Goal: Information Seeking & Learning: Find specific fact

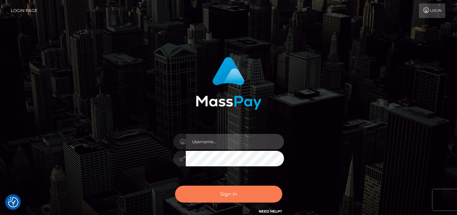
type input "denise"
click at [210, 201] on button "Sign in" at bounding box center [228, 194] width 107 height 17
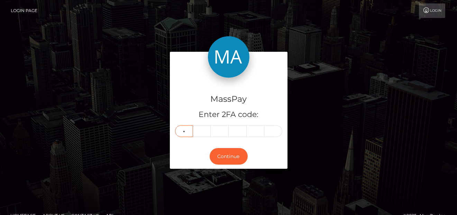
type input "9"
type input "7"
type input "8"
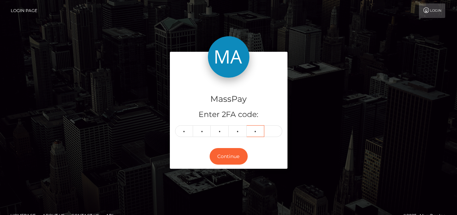
type input "5"
type input "8"
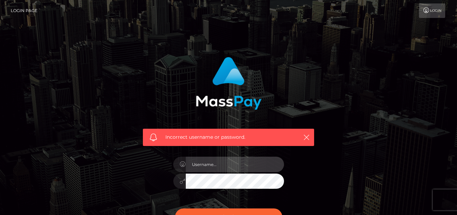
type input "denise"
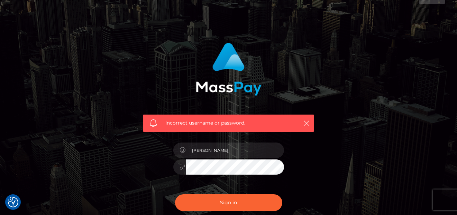
scroll to position [35, 0]
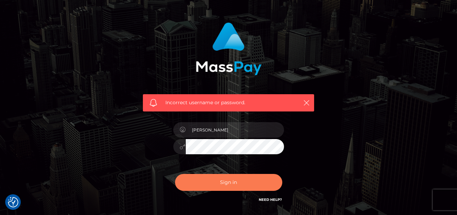
click at [224, 175] on button "Sign in" at bounding box center [228, 182] width 107 height 17
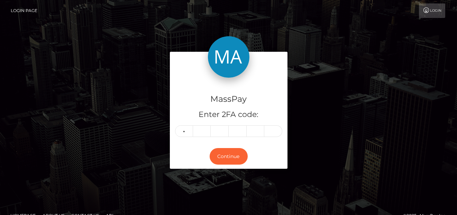
type input "9"
type input "7"
type input "8"
type input "5"
type input "2"
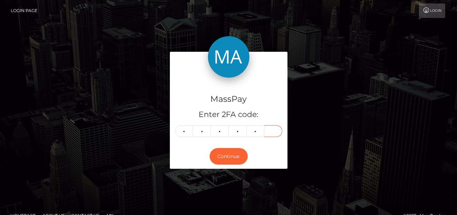
type input "8"
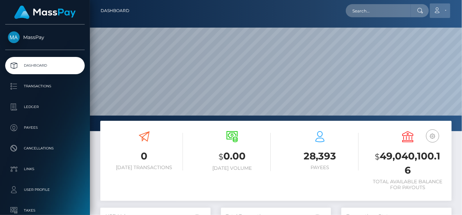
scroll to position [122, 110]
click at [387, 7] on input "text" at bounding box center [378, 10] width 65 height 13
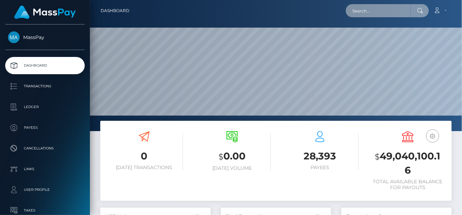
paste input "daliaeema@gmail.com"
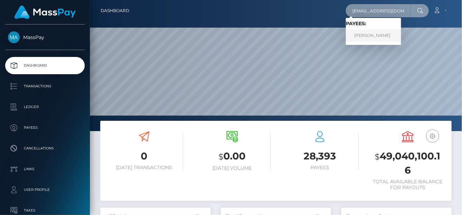
type input "daliaeema@gmail.com"
click at [382, 35] on link "JOYCE DE NIEVA CUDEN" at bounding box center [373, 35] width 55 height 13
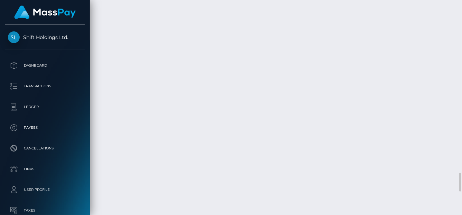
scroll to position [2181, 0]
click at [412, 129] on div "Force status update" at bounding box center [409, 121] width 50 height 17
click at [413, 129] on div "Force status update" at bounding box center [409, 121] width 50 height 17
click at [414, 129] on div "Force status update" at bounding box center [409, 121] width 50 height 17
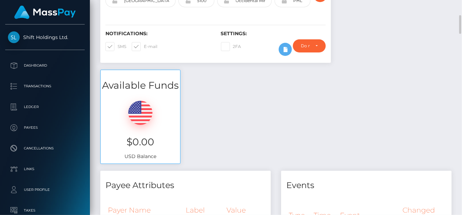
scroll to position [0, 0]
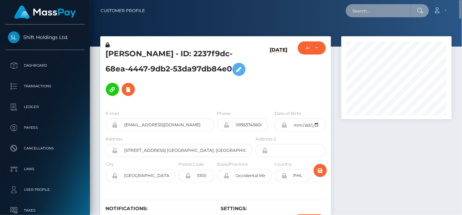
click at [374, 9] on input "text" at bounding box center [378, 10] width 65 height 13
paste input "nevispac1@gmail.com"
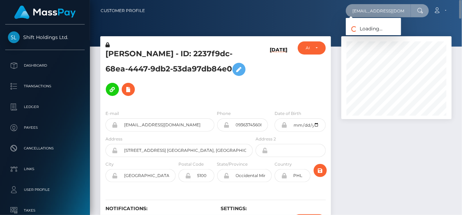
type input "nevispac1@gmail.com"
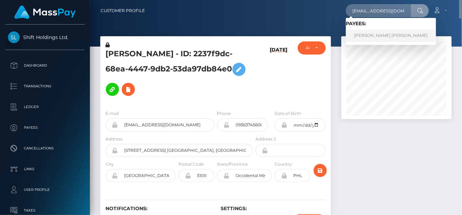
click at [362, 38] on link "TOMAS DAVID MADRIZ MATA" at bounding box center [391, 35] width 90 height 13
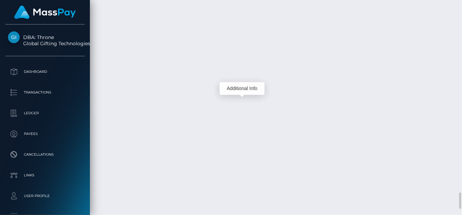
scroll to position [83, 110]
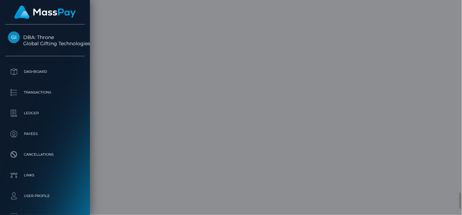
scroll to position [0, 0]
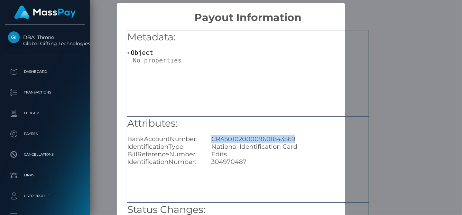
drag, startPoint x: 303, startPoint y: 138, endPoint x: 211, endPoint y: 139, distance: 92.7
click at [211, 139] on div "CR45010200009601843569" at bounding box center [290, 140] width 168 height 8
copy div "CR45010200009601843569"
click at [381, 28] on div "× Payout Information Metadata: Object Attributes: BankAccountNumber: CR45010200…" at bounding box center [231, 107] width 462 height 215
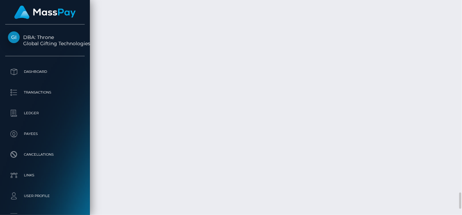
click at [243, 141] on div "Additional Info" at bounding box center [242, 148] width 45 height 17
click at [243, 141] on body "DBA: Throne Global Gifting Technologies Inc Dashboard Transactions Ledger Payees" at bounding box center [231, 107] width 462 height 215
click at [244, 140] on div "Additional Info" at bounding box center [242, 148] width 45 height 17
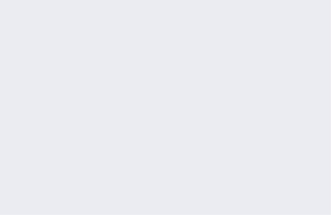
scroll to position [2750, 0]
click at [87, 146] on body "DBA: Throne Global Gifting Technologies Inc Dashboard Transactions Ledger Payees" at bounding box center [165, 107] width 331 height 215
click at [85, 143] on div "Additional Info" at bounding box center [85, 150] width 45 height 17
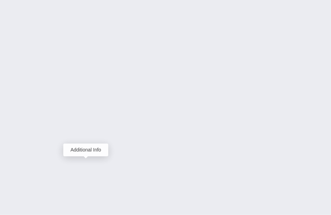
click at [85, 142] on body "DBA: Throne Global Gifting Technologies Inc Dashboard Transactions Ledger Payees" at bounding box center [165, 107] width 331 height 215
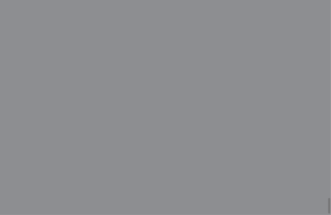
click at [86, 140] on div "× Payout Information Metadata: Object Attributes: BankAccountNumber: CR45010200…" at bounding box center [165, 107] width 331 height 215
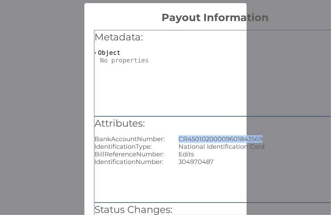
drag, startPoint x: 178, startPoint y: 141, endPoint x: 266, endPoint y: 132, distance: 88.2
click at [266, 132] on div "Attributes: BankAccountNumber: CR45010200009601843569 IdentificationType: Natio…" at bounding box center [214, 141] width 241 height 49
copy div "CR45010200009601843569"
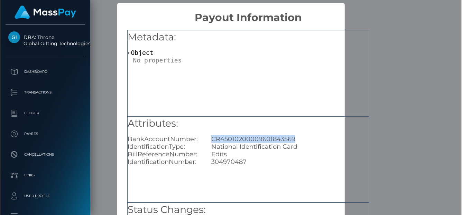
scroll to position [345665, 345638]
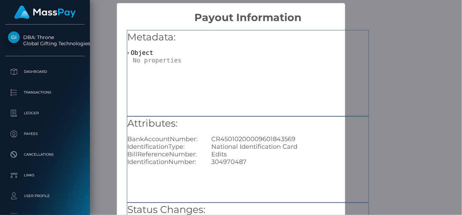
click at [442, 117] on div "× Payout Information Metadata: Object Attributes: BankAccountNumber: CR45010200…" at bounding box center [231, 107] width 462 height 215
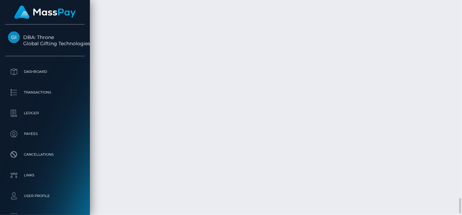
scroll to position [2647, 0]
click at [241, 56] on div "Additional Info" at bounding box center [242, 63] width 45 height 17
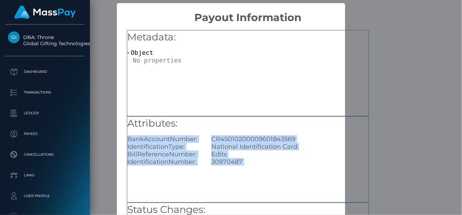
scroll to position [0, 0]
click at [365, 13] on h2 "Payout Information" at bounding box center [248, 13] width 262 height 21
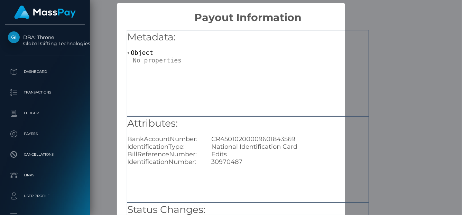
scroll to position [103, 0]
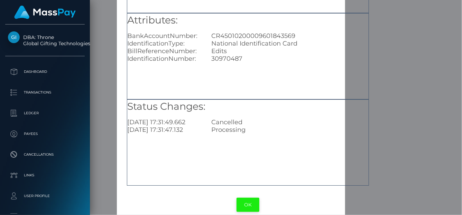
click at [247, 199] on button "OK" at bounding box center [247, 205] width 23 height 14
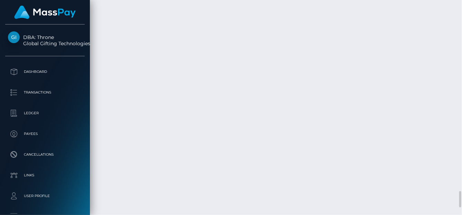
scroll to position [83, 110]
drag, startPoint x: 253, startPoint y: 84, endPoint x: 283, endPoint y: 85, distance: 29.4
copy td "1354267974"
drag, startPoint x: 280, startPoint y: 145, endPoint x: 254, endPoint y: 144, distance: 25.2
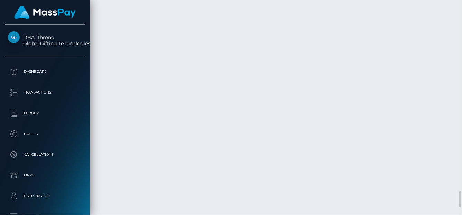
copy td "1354251168"
drag, startPoint x: 282, startPoint y: 142, endPoint x: 254, endPoint y: 142, distance: 27.7
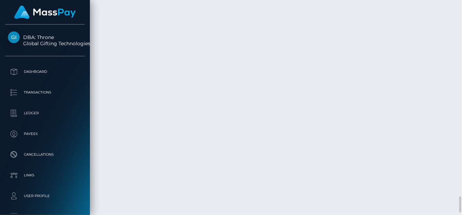
copy td "1354246473"
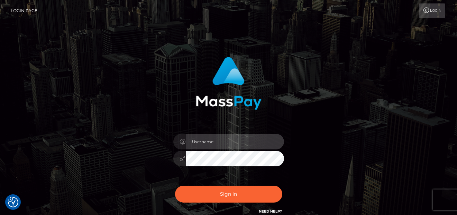
type input "[PERSON_NAME]"
click at [206, 186] on div "Sign in Need Help?" at bounding box center [228, 197] width 121 height 31
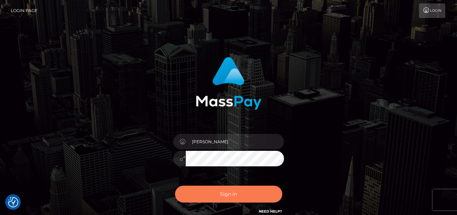
click at [209, 188] on button "Sign in" at bounding box center [228, 194] width 107 height 17
type input "[PERSON_NAME]"
click at [191, 188] on button "Sign in" at bounding box center [228, 194] width 107 height 17
click at [193, 193] on button "Sign in" at bounding box center [228, 194] width 107 height 17
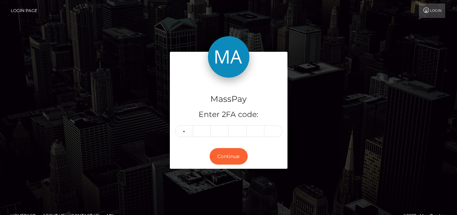
type input "0"
type input "5"
type input "9"
type input "5"
type input "1"
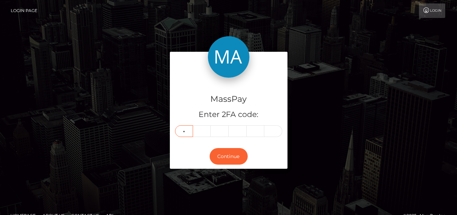
type input "3"
type input "7"
type input "5"
type input "3"
type input "7"
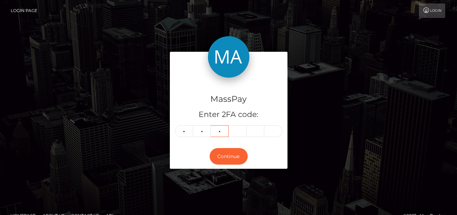
type input "2"
type input "6"
type input "5"
type input "2"
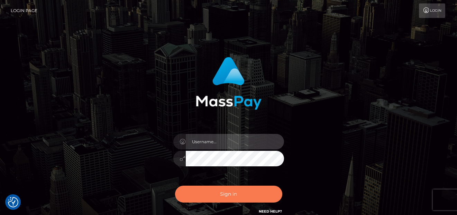
type input "[PERSON_NAME]"
click at [194, 199] on button "Sign in" at bounding box center [228, 194] width 107 height 17
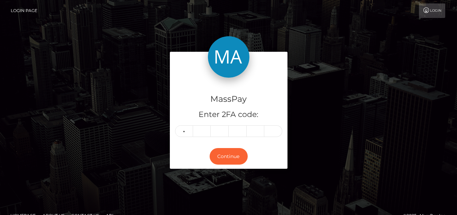
type input "0"
type input "7"
type input "4"
type input "9"
type input "0"
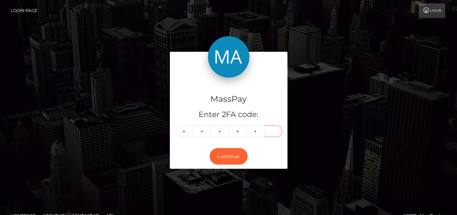
type input "0"
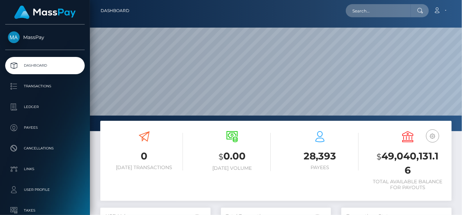
scroll to position [122, 110]
click at [352, 10] on input "text" at bounding box center [378, 10] width 65 height 13
paste input "hvizUhT4VHhRAwhk9Q8NB62flfz2"
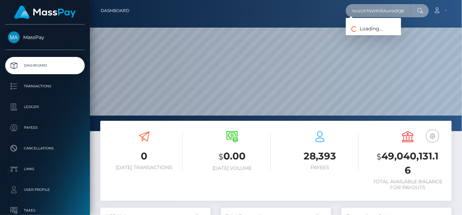
scroll to position [0, 20]
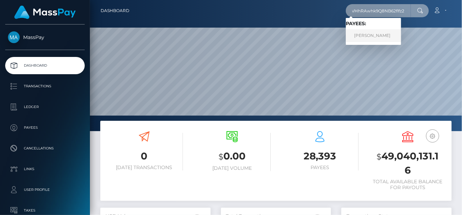
type input "hvizUhT4VHhRAwhk9Q8NB62flfz2"
click at [367, 34] on link "[PERSON_NAME]" at bounding box center [373, 35] width 55 height 13
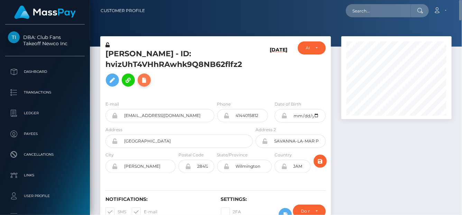
click at [149, 87] on button at bounding box center [144, 80] width 13 height 13
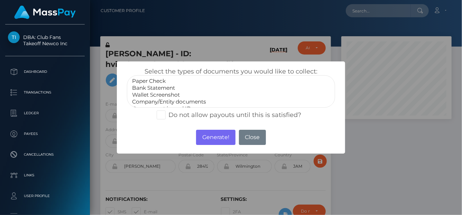
select select "Bank Statement"
click at [163, 89] on option "Bank Statement" at bounding box center [230, 88] width 199 height 7
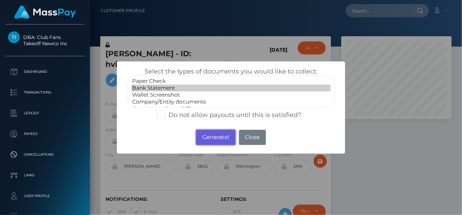
click at [208, 137] on button "Generate!" at bounding box center [215, 137] width 39 height 15
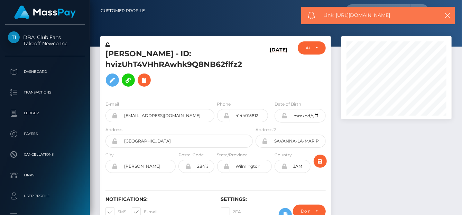
drag, startPoint x: 411, startPoint y: 17, endPoint x: 336, endPoint y: 15, distance: 75.1
click at [336, 15] on span "Link: https://l.maspay.io/Zle6y" at bounding box center [379, 15] width 111 height 7
copy span "https://l.maspay.io/Zle6y"
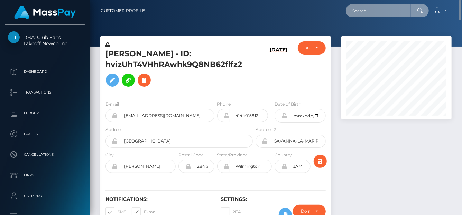
click at [369, 12] on input "text" at bounding box center [378, 10] width 65 height 13
paste input "[EMAIL_ADDRESS][DOMAIN_NAME]"
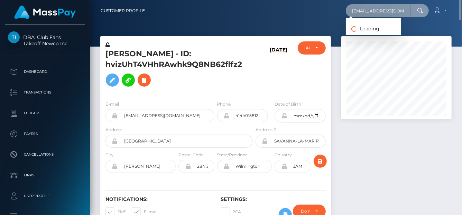
type input "[EMAIL_ADDRESS][DOMAIN_NAME]"
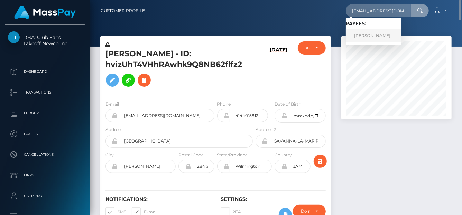
click at [365, 33] on link "Malik Turnquest" at bounding box center [373, 35] width 55 height 13
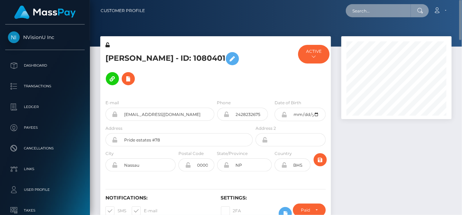
drag, startPoint x: 359, startPoint y: 6, endPoint x: 361, endPoint y: 12, distance: 6.1
click at [359, 9] on input "text" at bounding box center [378, 10] width 65 height 13
paste input "[EMAIL_ADDRESS][DOMAIN_NAME]"
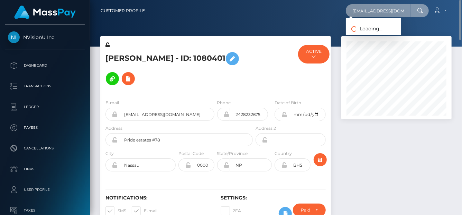
type input "[EMAIL_ADDRESS][DOMAIN_NAME]"
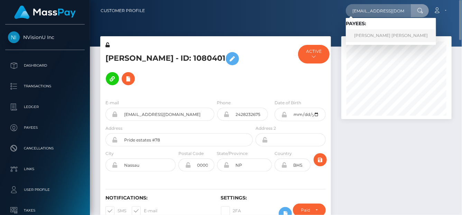
click at [363, 37] on link "[PERSON_NAME] [PERSON_NAME]" at bounding box center [391, 35] width 90 height 13
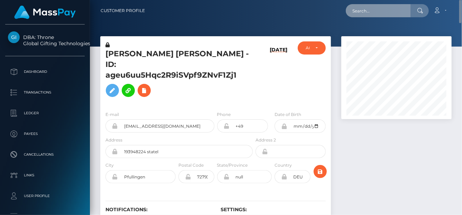
click at [369, 12] on input "text" at bounding box center [378, 10] width 65 height 13
paste input "anutamorakova@gmail.com"
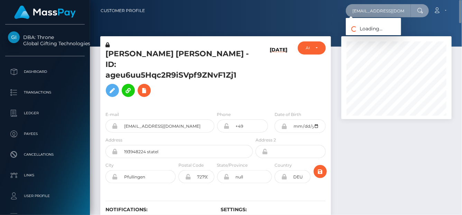
click at [359, 13] on input "anutamorakova@gmail.com" at bounding box center [378, 10] width 65 height 13
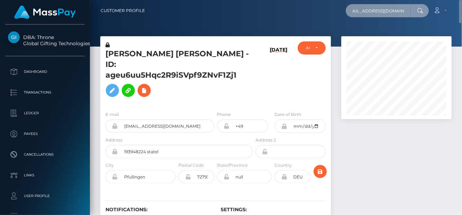
drag, startPoint x: 355, startPoint y: 13, endPoint x: 454, endPoint y: 13, distance: 98.5
click at [454, 13] on div "Customer Profile anutamorakova@gmail.com Loading... Loading... Account" at bounding box center [275, 10] width 361 height 15
paste input "manichkoo"
type input "amanichkoo@gmail.com"
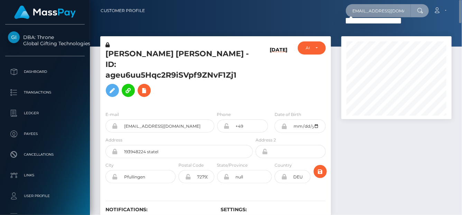
scroll to position [0, 0]
drag, startPoint x: 351, startPoint y: 13, endPoint x: 461, endPoint y: 12, distance: 110.6
click at [461, 12] on nav "Customer Profile amanichkoo@gmail.com Loading... Loading..." at bounding box center [276, 10] width 372 height 21
paste input "manichkoo@gmail.com"
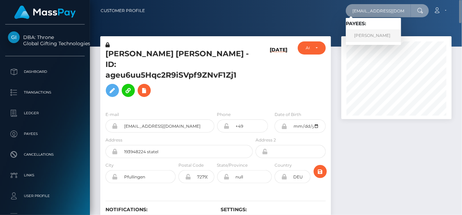
type input "manichkoo@gmail.com"
click at [361, 36] on link "Alina Manychko" at bounding box center [373, 35] width 55 height 13
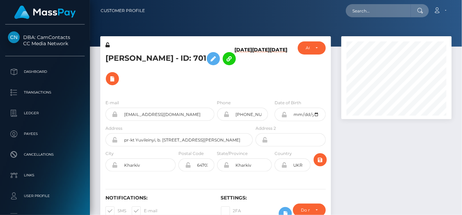
scroll to position [83, 110]
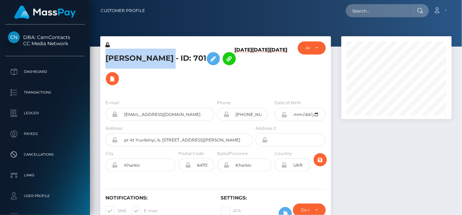
drag, startPoint x: 102, startPoint y: 55, endPoint x: 170, endPoint y: 52, distance: 68.5
click at [170, 52] on div "Alina Manychko - ID: 701" at bounding box center [177, 67] width 154 height 53
copy h5 "Alina Manychko"
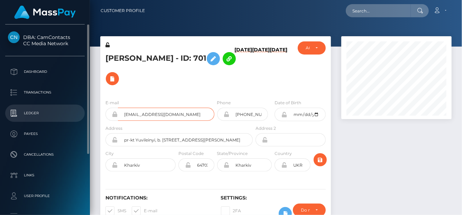
drag, startPoint x: 178, startPoint y: 112, endPoint x: 82, endPoint y: 114, distance: 96.1
click at [82, 114] on div "DBA: CamContacts CC Media Network Dashboard Transactions Ledger Payees" at bounding box center [231, 107] width 462 height 215
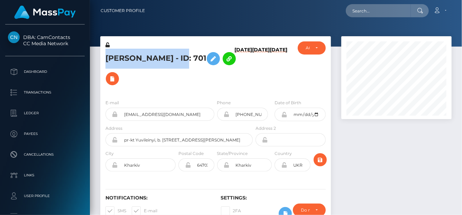
drag, startPoint x: 107, startPoint y: 55, endPoint x: 175, endPoint y: 57, distance: 68.1
click at [175, 57] on h5 "Alina Manychko - ID: 701" at bounding box center [176, 69] width 143 height 40
copy h5 "Alina Manychko -"
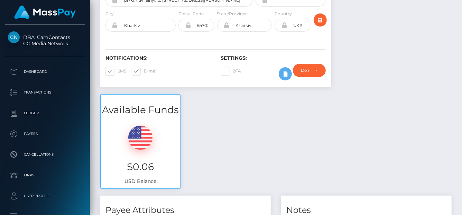
scroll to position [0, 0]
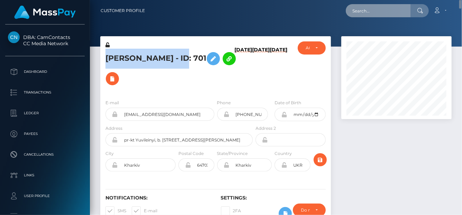
click at [363, 12] on input "text" at bounding box center [378, 10] width 65 height 13
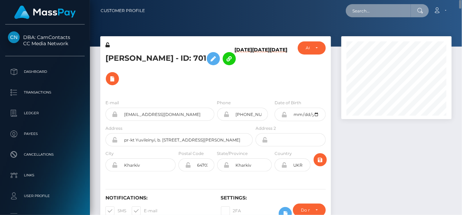
paste input "aimelaws@hotmail.com"
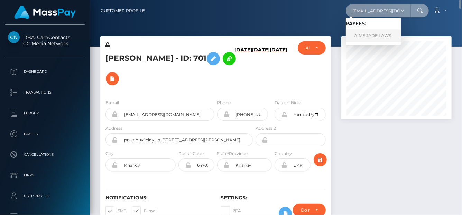
type input "aimelaws@hotmail.com"
click at [370, 37] on link "AIME JADE LAWS" at bounding box center [373, 35] width 55 height 13
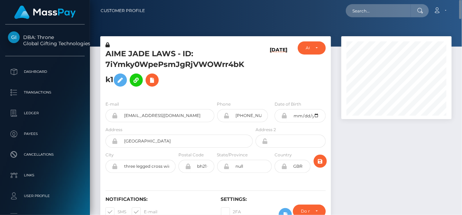
click at [365, 19] on nav "Customer Profile Loading... Loading... Account" at bounding box center [276, 10] width 372 height 21
click at [364, 12] on input "text" at bounding box center [378, 10] width 65 height 13
paste input "elseamutaga21@gmail.com"
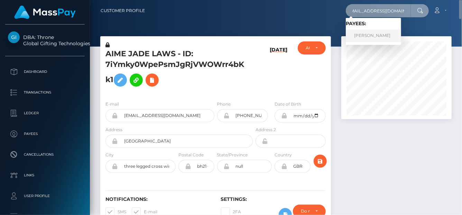
type input "elseamutaga21@gmail.com"
click at [364, 36] on link "ELSE MUTAAGA" at bounding box center [373, 35] width 55 height 13
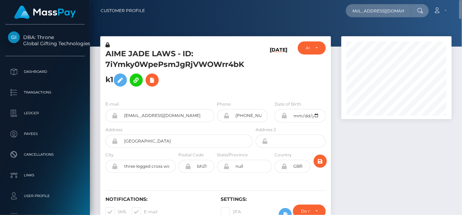
scroll to position [0, 0]
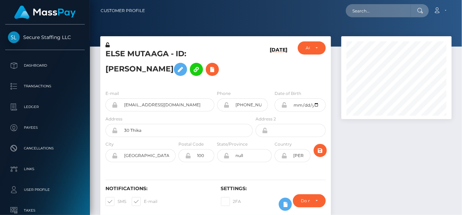
scroll to position [83, 110]
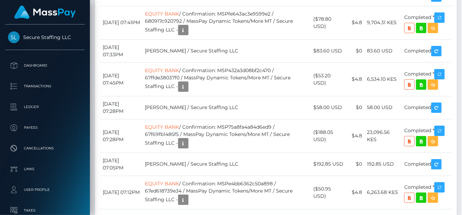
click at [443, 62] on div "Force status update" at bounding box center [420, 62] width 50 height 13
click at [443, 61] on div "Force status update" at bounding box center [420, 62] width 50 height 13
click at [443, 59] on div "Force status update" at bounding box center [420, 62] width 50 height 13
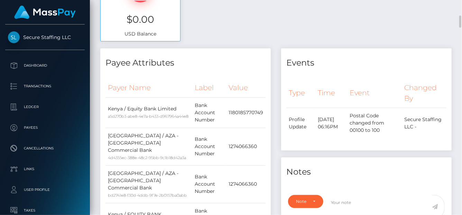
scroll to position [0, 0]
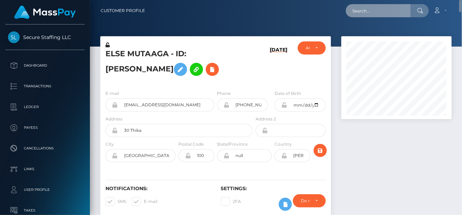
click at [369, 12] on input "text" at bounding box center [378, 10] width 65 height 13
paste input "[EMAIL_ADDRESS][DOMAIN_NAME]"
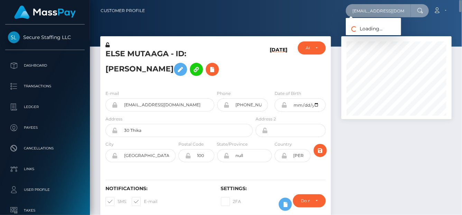
scroll to position [0, 7]
type input "[EMAIL_ADDRESS][DOMAIN_NAME]"
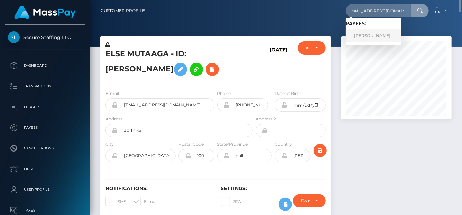
click at [367, 34] on link "[PERSON_NAME]" at bounding box center [373, 35] width 55 height 13
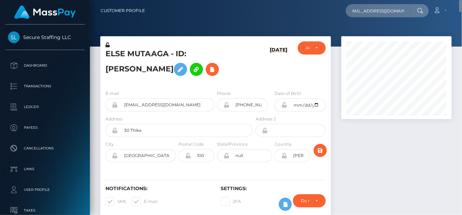
scroll to position [0, 0]
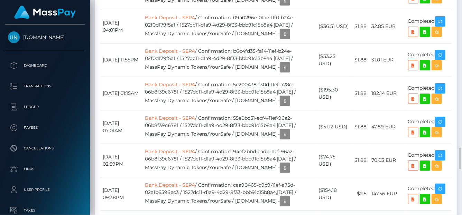
scroll to position [1350, 0]
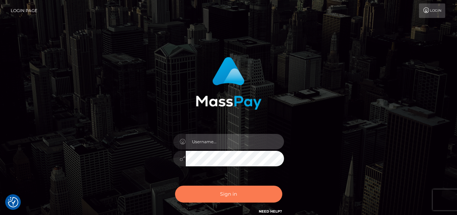
type input "[PERSON_NAME]"
click at [225, 194] on button "Sign in" at bounding box center [228, 194] width 107 height 17
type input "denise"
click at [221, 198] on button "Sign in" at bounding box center [228, 194] width 107 height 17
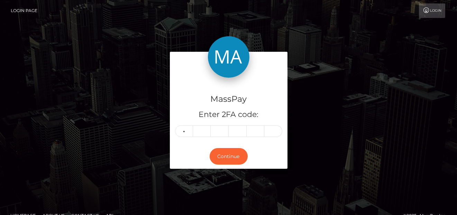
type input "5"
type input "3"
type input "6"
type input "8"
type input "2"
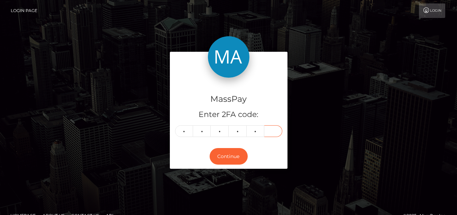
type input "9"
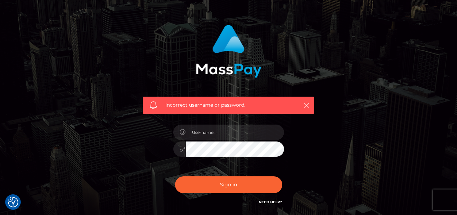
scroll to position [69, 0]
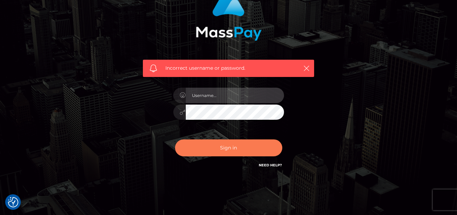
type input "[PERSON_NAME]"
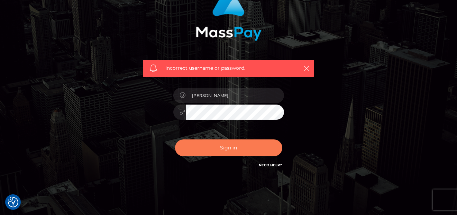
click at [234, 143] on button "Sign in" at bounding box center [228, 148] width 107 height 17
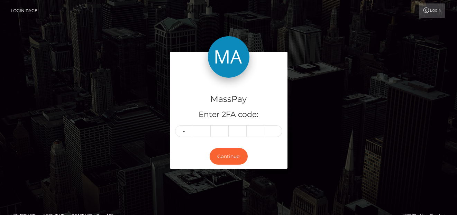
type input "9"
type input "4"
type input "3"
type input "5"
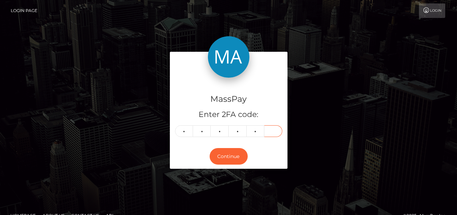
type input "2"
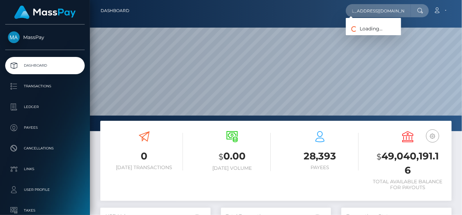
scroll to position [122, 110]
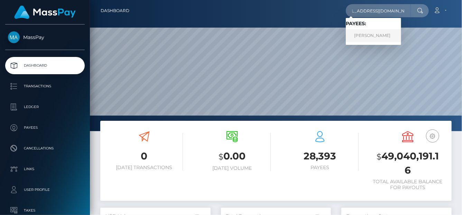
click at [379, 40] on link "[PERSON_NAME]" at bounding box center [373, 35] width 55 height 13
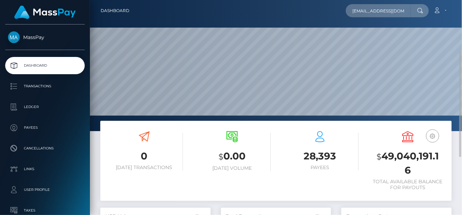
scroll to position [35, 0]
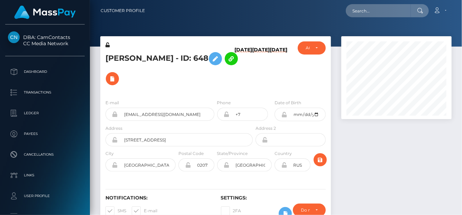
scroll to position [83, 110]
click at [386, 12] on input "text" at bounding box center [378, 10] width 65 height 13
paste input "TspgLPs8VxSxxbOG3y1rLH65bYF2"
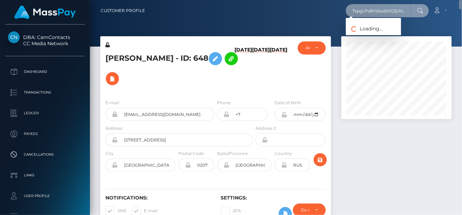
scroll to position [0, 19]
type input "TspgLPs8VxSxxbOG3y1rLH65bYF2"
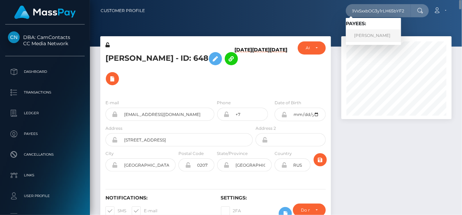
scroll to position [0, 0]
click at [370, 36] on link "[PERSON_NAME]" at bounding box center [373, 35] width 55 height 13
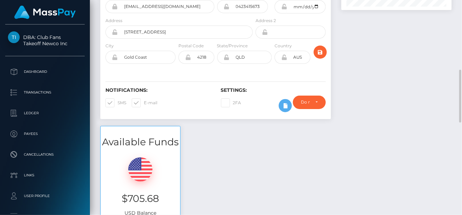
scroll to position [178, 0]
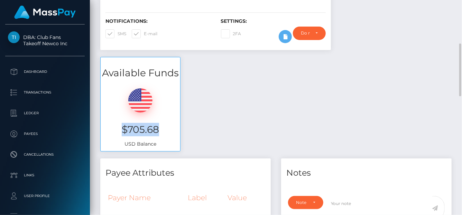
drag, startPoint x: 170, startPoint y: 130, endPoint x: 115, endPoint y: 126, distance: 55.2
click at [115, 126] on h3 "$705.68" at bounding box center [140, 129] width 69 height 13
copy h3 "$705.68"
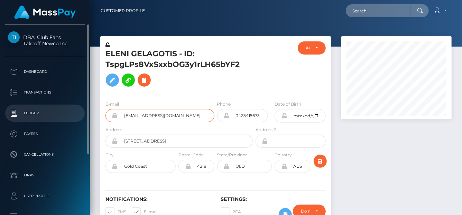
drag, startPoint x: 192, startPoint y: 115, endPoint x: 76, endPoint y: 105, distance: 116.9
click at [76, 105] on div "DBA: Club Fans Takeoff Newco Inc Dashboard Transactions Ledger Payees" at bounding box center [231, 107] width 462 height 215
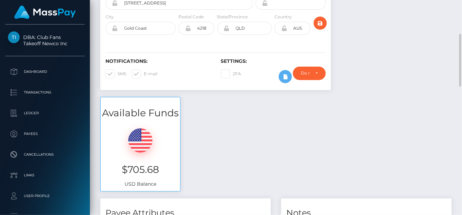
scroll to position [35, 0]
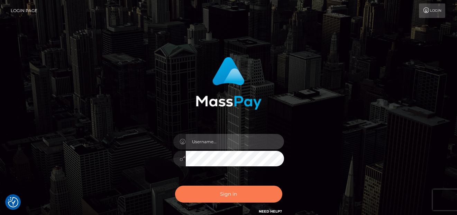
type input "[PERSON_NAME]"
click at [218, 195] on button "Sign in" at bounding box center [228, 194] width 107 height 17
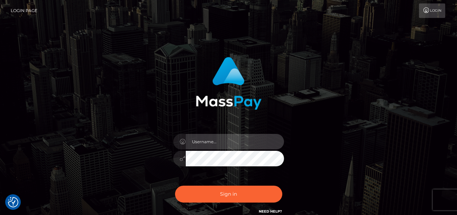
type input "[PERSON_NAME]"
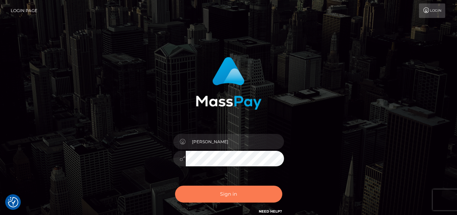
click at [223, 189] on button "Sign in" at bounding box center [228, 194] width 107 height 17
click at [217, 194] on button "Sign in" at bounding box center [228, 194] width 107 height 17
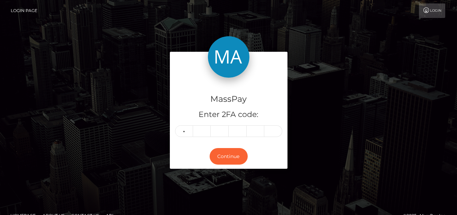
type input "1"
type input "4"
type input "7"
type input "2"
type input "0"
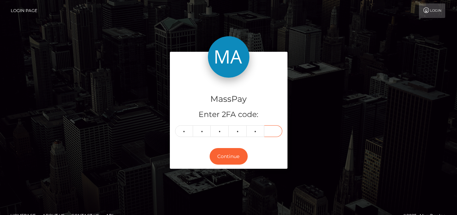
type input "5"
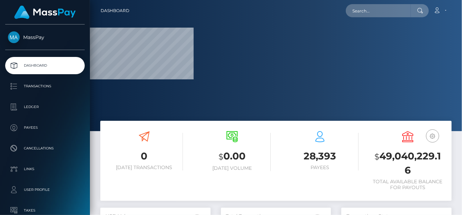
scroll to position [122, 110]
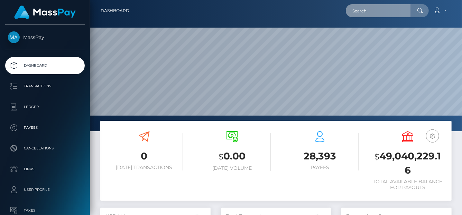
click at [356, 11] on input "text" at bounding box center [378, 10] width 65 height 13
paste input "[EMAIL_ADDRESS][DOMAIN_NAME]"
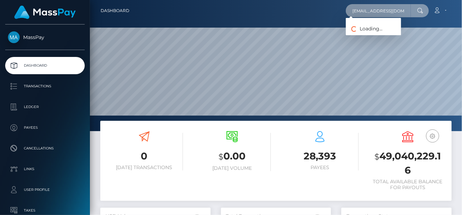
type input "[EMAIL_ADDRESS][DOMAIN_NAME]"
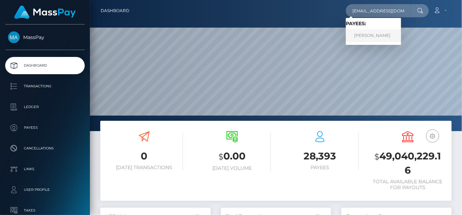
click at [386, 33] on link "JOYCE DE NIEVA CUDEN" at bounding box center [373, 35] width 55 height 13
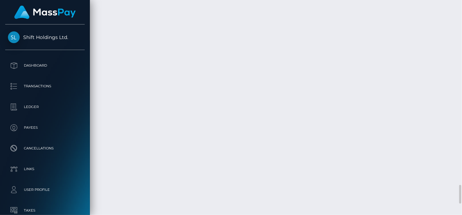
scroll to position [2216, 0]
click at [414, 94] on div "Force status update" at bounding box center [409, 86] width 50 height 17
click at [414, 95] on div "Force status update" at bounding box center [409, 86] width 50 height 17
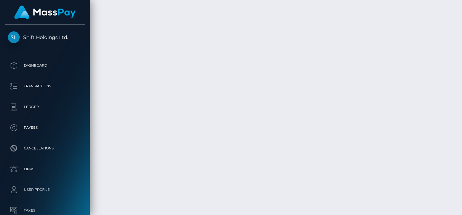
click at [414, 95] on div "Force status update" at bounding box center [409, 86] width 50 height 17
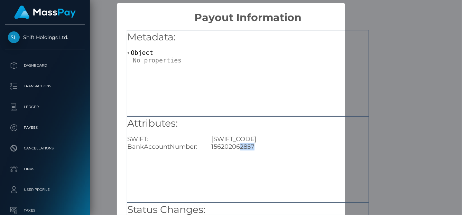
drag, startPoint x: 262, startPoint y: 143, endPoint x: 239, endPoint y: 148, distance: 23.9
click at [239, 148] on div "156202062857" at bounding box center [290, 147] width 168 height 8
copy div "2857"
click at [394, 31] on div "× Payout Information Metadata: Object Attributes: SWIFT: CHBKPHMM BankAccountNu…" at bounding box center [231, 107] width 462 height 215
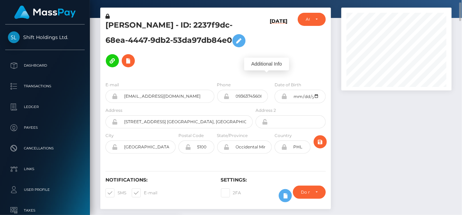
scroll to position [0, 0]
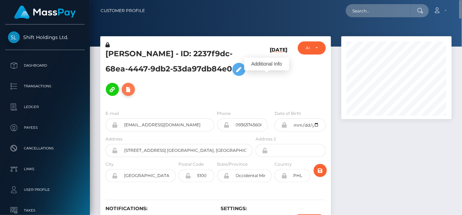
click at [135, 85] on button at bounding box center [128, 89] width 13 height 13
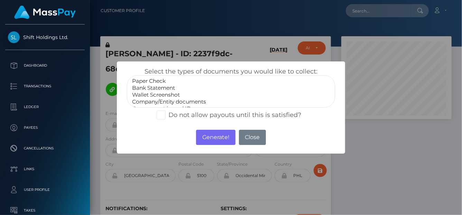
click at [169, 84] on option "Paper Check" at bounding box center [230, 81] width 199 height 7
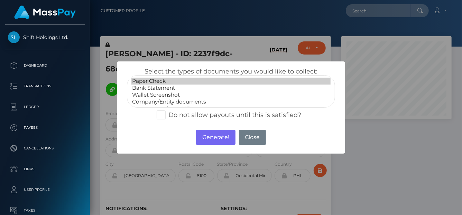
select select "Bank Statement"
click at [171, 85] on option "Bank Statement" at bounding box center [230, 88] width 199 height 7
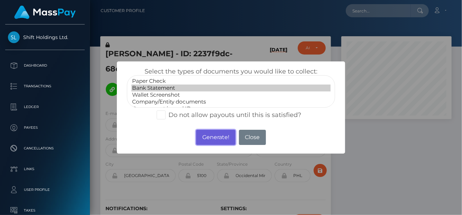
click at [210, 138] on button "Generate!" at bounding box center [215, 137] width 39 height 15
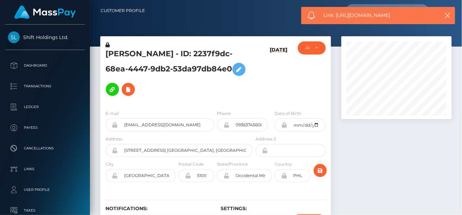
drag, startPoint x: 403, startPoint y: 17, endPoint x: 336, endPoint y: 14, distance: 66.8
click at [336, 14] on span "Link: https://l.maspay.io/hlrba" at bounding box center [379, 15] width 111 height 7
copy span "https://l.maspay.io/hlrba"
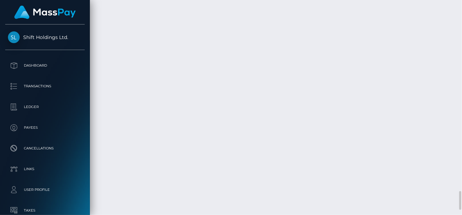
scroll to position [83, 110]
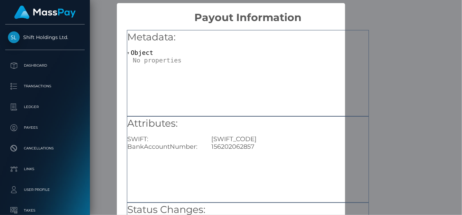
scroll to position [0, 0]
click at [412, 56] on div "× Payout Information Metadata: Object Attributes: SWIFT: CHBKPHMM BankAccountNu…" at bounding box center [231, 107] width 462 height 215
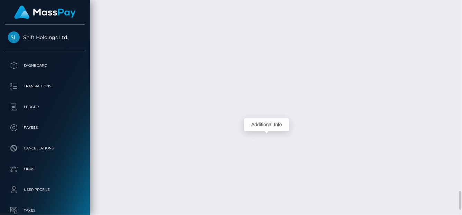
scroll to position [83, 110]
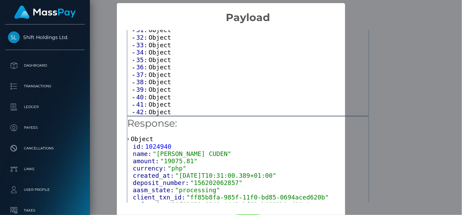
scroll to position [27, 0]
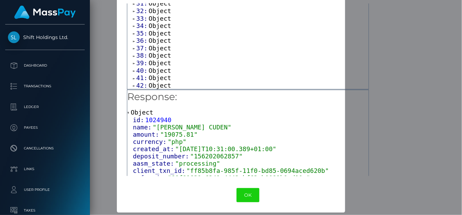
click at [140, 86] on span "42:" at bounding box center [142, 85] width 12 height 7
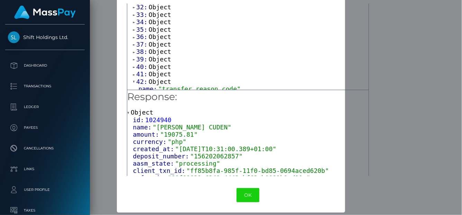
click at [138, 85] on span "42:" at bounding box center [142, 81] width 12 height 7
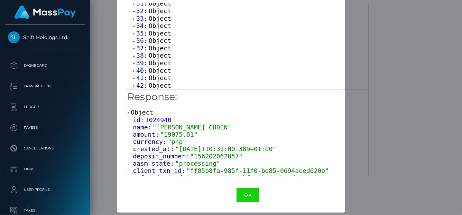
click at [139, 83] on span "42:" at bounding box center [142, 85] width 12 height 7
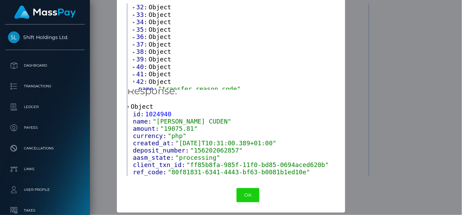
scroll to position [0, 0]
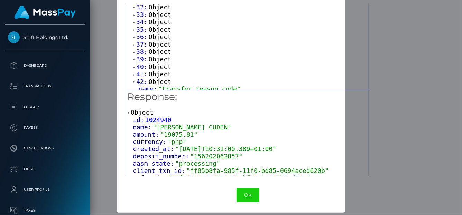
click at [433, 72] on div "× Payload Output: Array [ 43 ] 0: Object 1: Object 2: Object 3: Object 4: Objec…" at bounding box center [231, 107] width 462 height 215
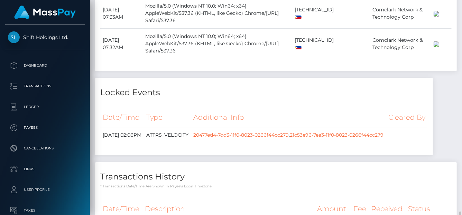
scroll to position [1697, 0]
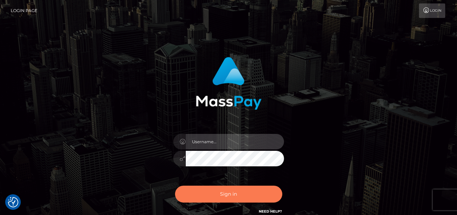
type input "[PERSON_NAME]"
click at [239, 196] on button "Sign in" at bounding box center [228, 194] width 107 height 17
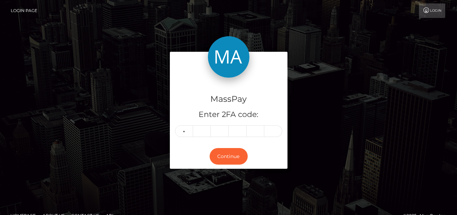
type input "2"
type input "4"
type input "0"
type input "5"
type input "2"
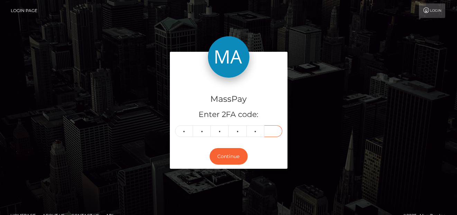
type input "5"
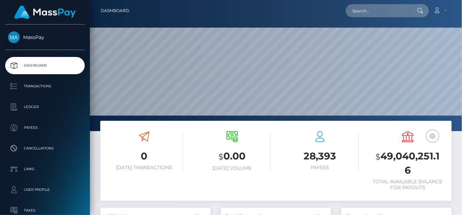
scroll to position [122, 110]
click at [390, 8] on input "text" at bounding box center [378, 10] width 65 height 13
paste input "[EMAIL_ADDRESS][DOMAIN_NAME]"
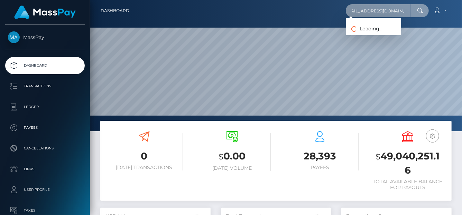
type input "[EMAIL_ADDRESS][DOMAIN_NAME]"
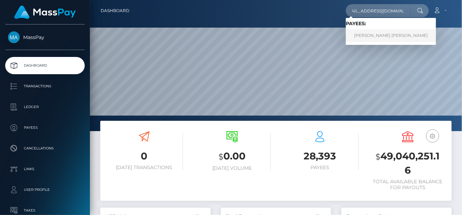
scroll to position [0, 0]
click at [372, 35] on link "Kevin Henry Peart" at bounding box center [391, 35] width 90 height 13
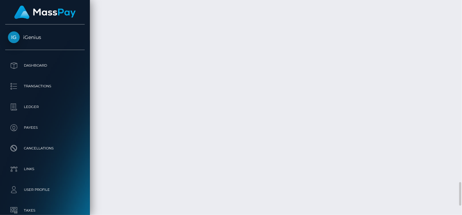
scroll to position [1697, 0]
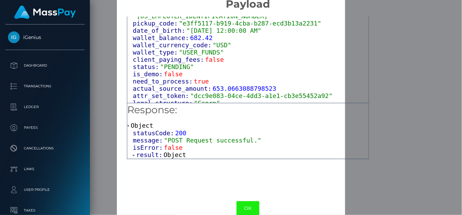
scroll to position [27, 0]
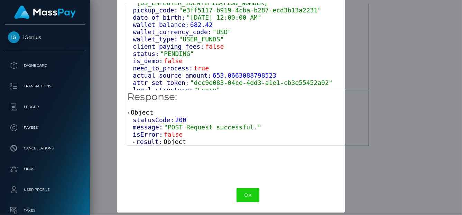
click at [232, 86] on div "legal_structure: "Ccorp"" at bounding box center [251, 89] width 236 height 7
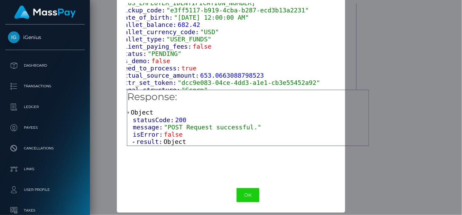
scroll to position [417, 11]
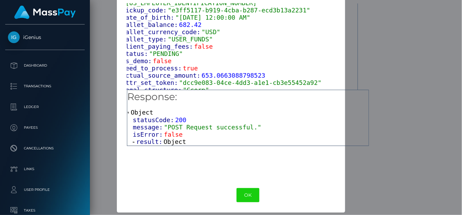
click at [403, 110] on div "× Payload Output: Object attrs: Array [ 1 ] data_attributes: Object payer_data:…" at bounding box center [231, 107] width 462 height 215
click at [314, 145] on div "result: Object" at bounding box center [251, 142] width 236 height 8
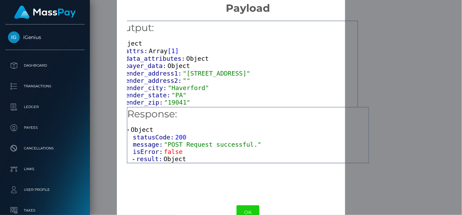
scroll to position [0, 0]
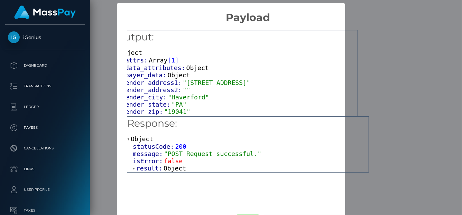
click at [171, 62] on span "1" at bounding box center [173, 60] width 4 height 7
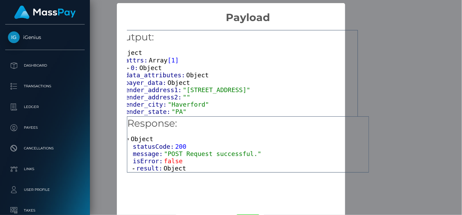
click at [132, 67] on span "0:" at bounding box center [135, 67] width 9 height 7
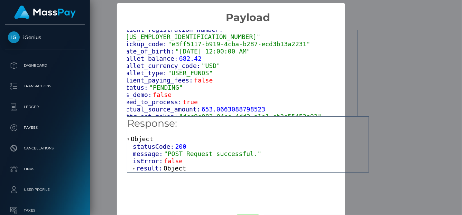
scroll to position [27, 0]
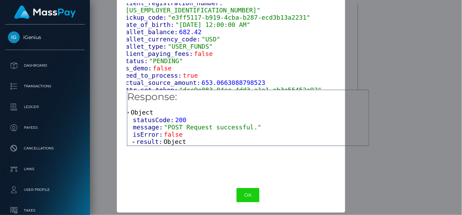
click at [150, 142] on span "result:" at bounding box center [149, 141] width 27 height 7
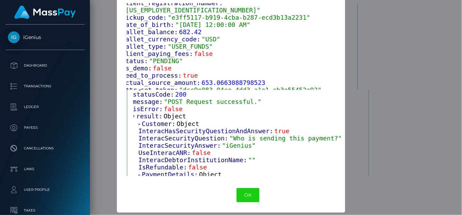
scroll to position [35, 0]
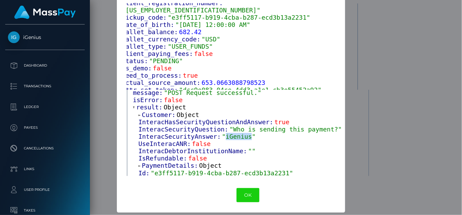
drag, startPoint x: 241, startPoint y: 136, endPoint x: 217, endPoint y: 135, distance: 23.5
click at [222, 135] on span ""iGenius"" at bounding box center [239, 136] width 34 height 7
copy span "iGenius"
click at [452, 134] on div "× Payload Output: Object attrs: Array [ 1 ] 0: Object input_type: "text" token:…" at bounding box center [231, 107] width 462 height 215
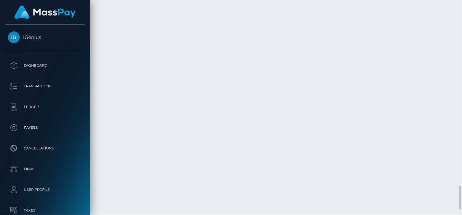
scroll to position [83, 110]
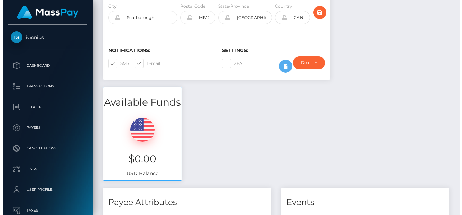
scroll to position [0, 0]
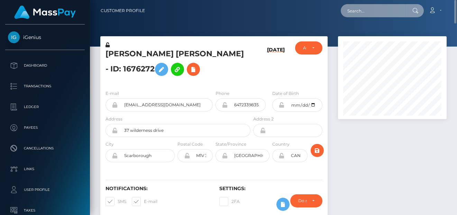
click at [380, 14] on input "text" at bounding box center [373, 10] width 65 height 13
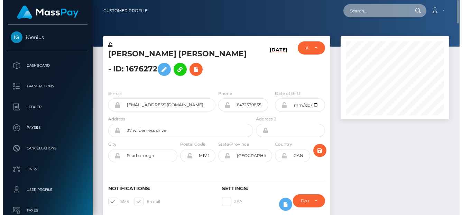
scroll to position [83, 110]
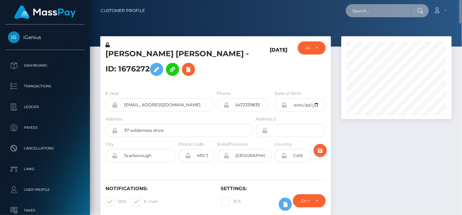
paste input "daliaeema@gmail.com"
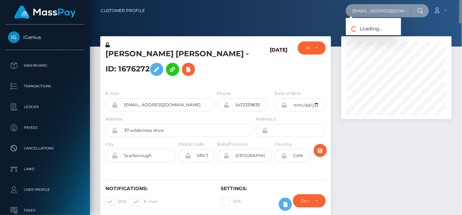
type input "daliaeema@gmail.com"
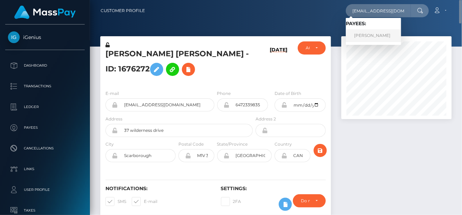
click at [367, 37] on link "JOYCE DE NIEVA CUDEN" at bounding box center [373, 35] width 55 height 13
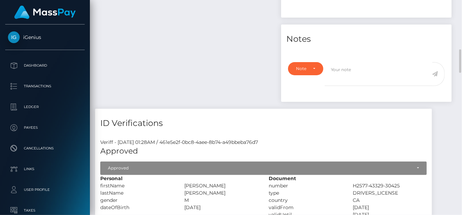
scroll to position [658, 0]
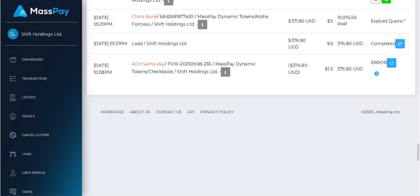
scroll to position [1697, 0]
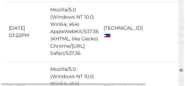
scroll to position [83, 174]
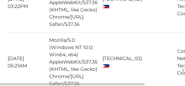
drag, startPoint x: 225, startPoint y: 0, endPoint x: 135, endPoint y: 33, distance: 96.0
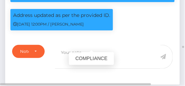
drag, startPoint x: 94, startPoint y: 20, endPoint x: 62, endPoint y: 21, distance: 32.9
copy p "156202062857"
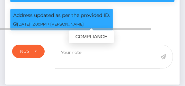
scroll to position [0, 0]
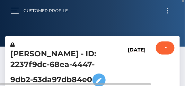
click at [166, 11] on button "Toggle navigation" at bounding box center [167, 10] width 13 height 9
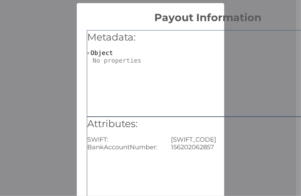
click at [41, 49] on div "× Payout Information Metadata: Object Attributes: SWIFT: CHBKPHMM BankAccountNu…" at bounding box center [150, 98] width 301 height 196
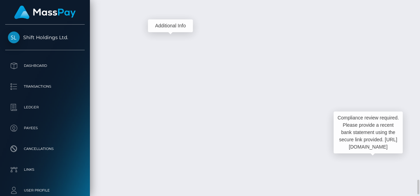
scroll to position [83, 96]
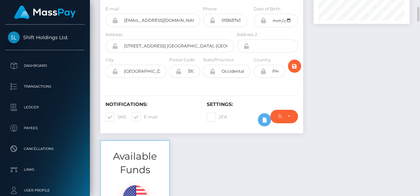
scroll to position [222, 0]
